Goal: Task Accomplishment & Management: Complete application form

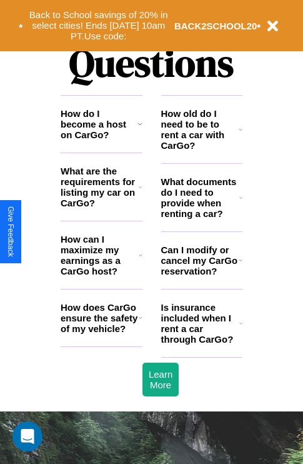
scroll to position [1514, 0]
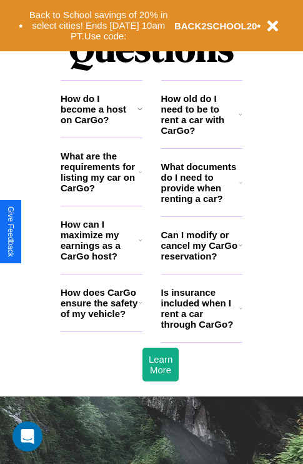
click at [101, 260] on h3 "How can I maximize my earnings as a CarGo host?" at bounding box center [100, 240] width 78 height 42
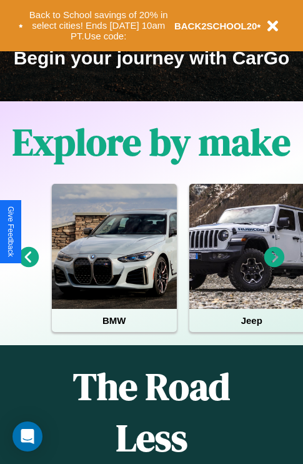
scroll to position [192, 0]
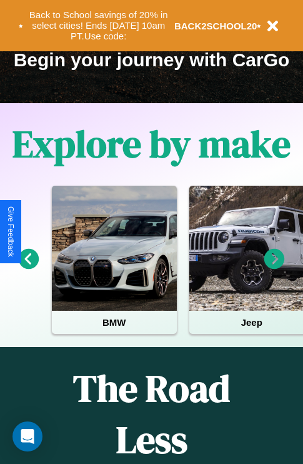
click at [274, 267] on icon at bounding box center [274, 259] width 21 height 21
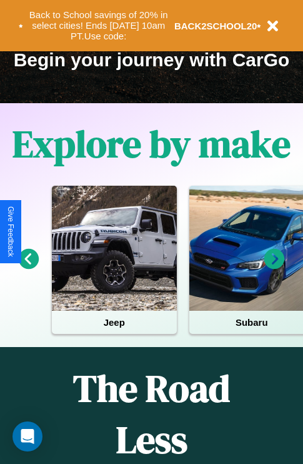
click at [28, 267] on icon at bounding box center [29, 259] width 21 height 21
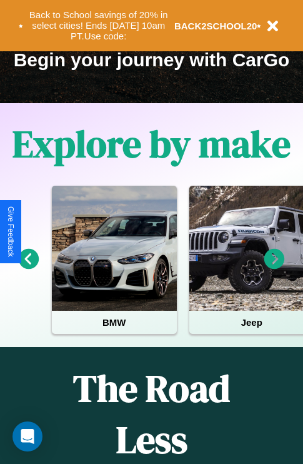
click at [274, 267] on icon at bounding box center [274, 259] width 21 height 21
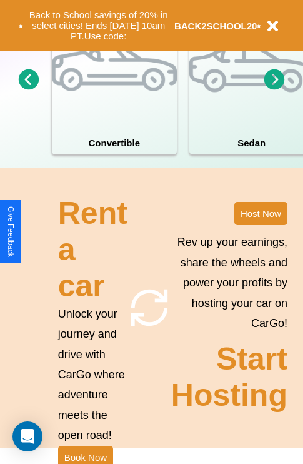
scroll to position [973, 0]
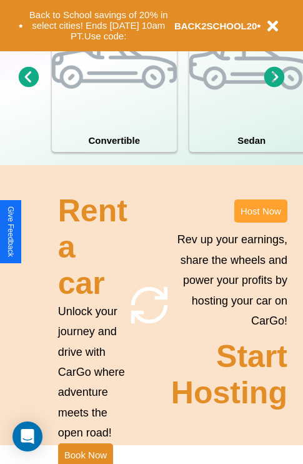
click at [261, 222] on button "Host Now" at bounding box center [260, 210] width 53 height 23
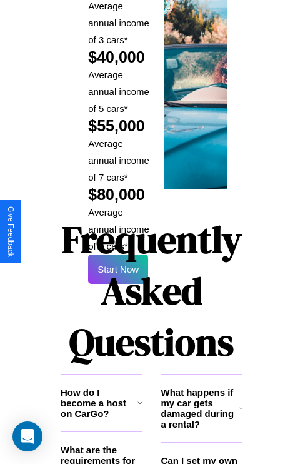
scroll to position [2033, 0]
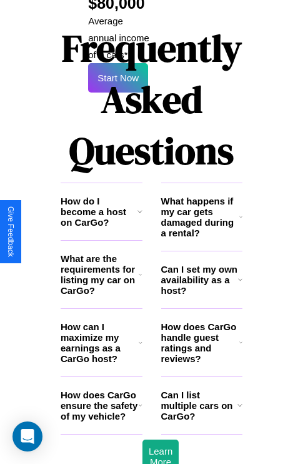
click at [101, 196] on h3 "How do I become a host on CarGo?" at bounding box center [99, 212] width 77 height 32
click at [241, 337] on icon at bounding box center [240, 342] width 3 height 10
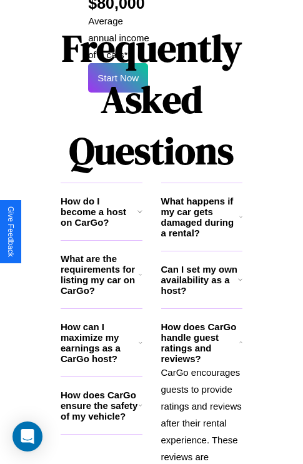
click at [241, 212] on icon at bounding box center [240, 217] width 3 height 10
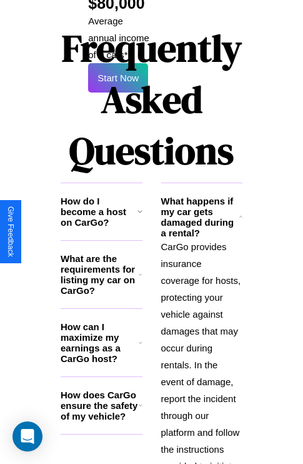
click at [101, 389] on h3 "How does CarGo ensure the safety of my vehicle?" at bounding box center [100, 405] width 78 height 32
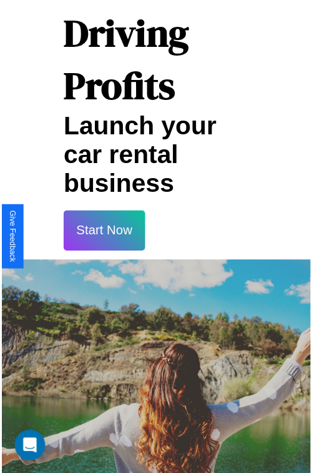
scroll to position [22, 0]
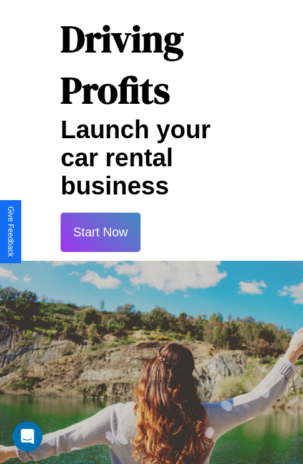
click at [100, 232] on button "Start Now" at bounding box center [101, 231] width 80 height 39
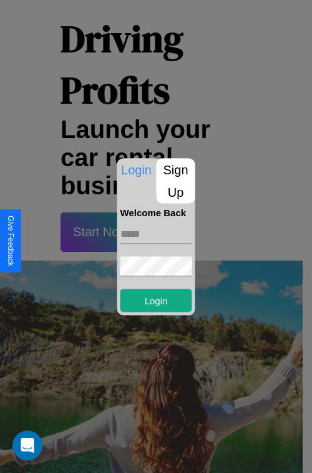
click at [176, 181] on p "Sign Up" at bounding box center [176, 180] width 39 height 45
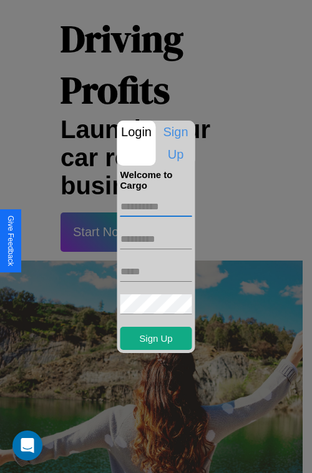
click at [156, 206] on input "text" at bounding box center [157, 207] width 72 height 20
type input "*****"
click at [156, 239] on input "text" at bounding box center [157, 239] width 72 height 20
type input "*****"
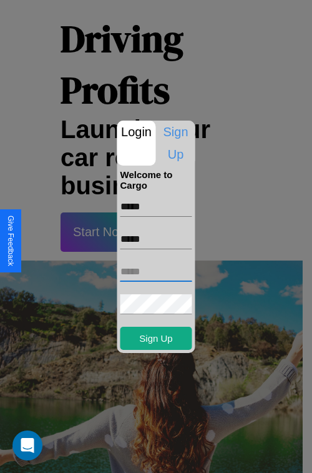
click at [156, 271] on input "text" at bounding box center [157, 272] width 72 height 20
type input "**********"
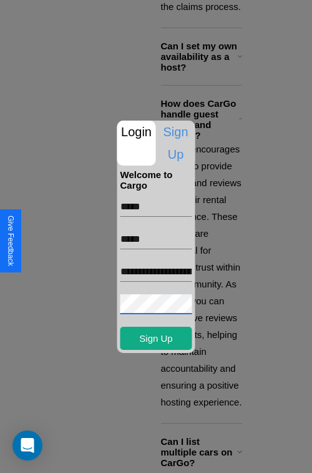
click at [161, 456] on div at bounding box center [156, 236] width 312 height 473
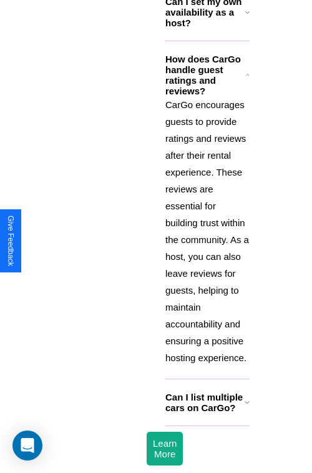
scroll to position [17, 0]
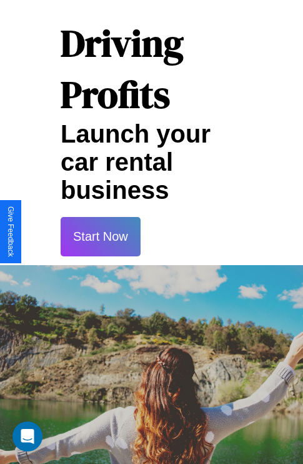
click at [100, 236] on button "Start Now" at bounding box center [101, 236] width 80 height 39
